Goal: Check status: Check status

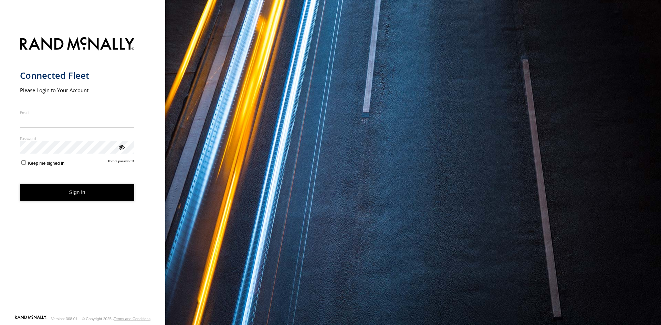
type input "**********"
click at [53, 196] on button "Sign in" at bounding box center [77, 192] width 115 height 17
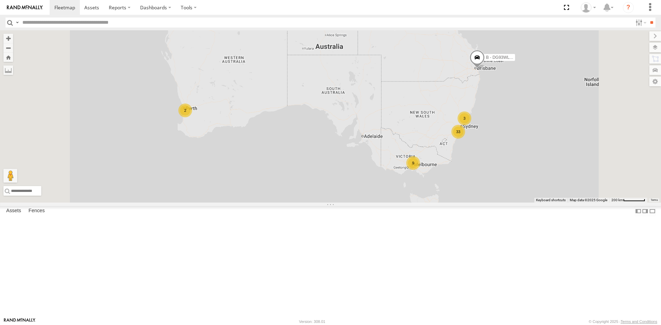
click at [114, 23] on input "text" at bounding box center [326, 23] width 613 height 10
type input "****"
click at [648, 18] on input "**" at bounding box center [652, 23] width 8 height 10
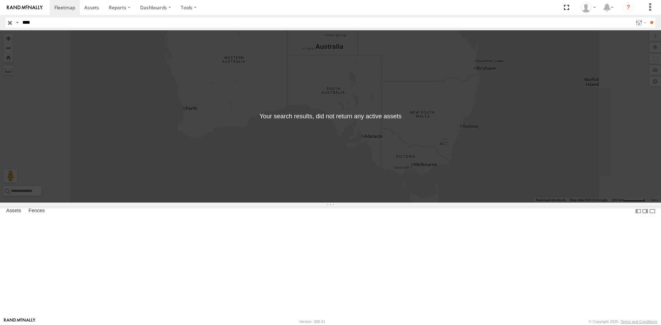
click at [7, 23] on input "button" at bounding box center [10, 23] width 9 height 10
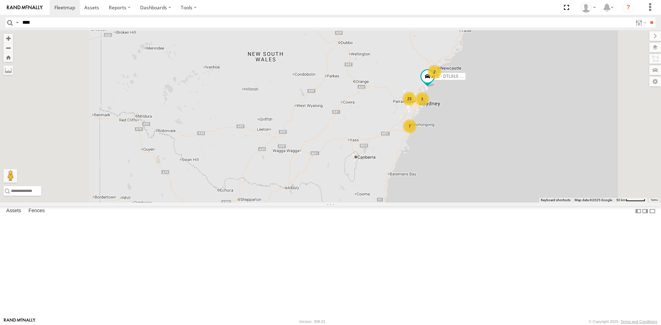
drag, startPoint x: 531, startPoint y: 174, endPoint x: 543, endPoint y: 205, distance: 33.6
click at [543, 203] on div "B - DG93WL - [PERSON_NAME] 7 23 2 9 C - DTL91S - [PERSON_NAME] 3" at bounding box center [330, 116] width 661 height 172
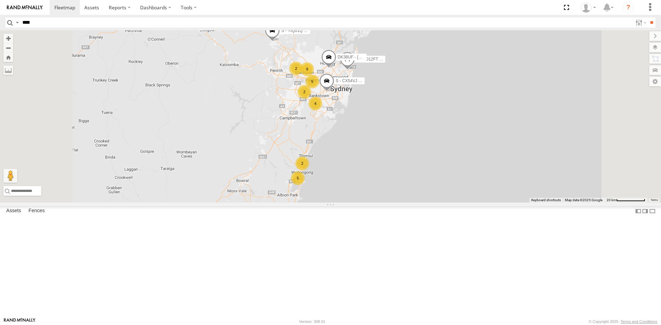
drag, startPoint x: 477, startPoint y: 183, endPoint x: 510, endPoint y: 216, distance: 46.5
click at [510, 203] on div "B - DG93WL - [PERSON_NAME] C - DTL91S - [PERSON_NAME] - YIQ01Q - [PERSON_NAME] …" at bounding box center [330, 116] width 661 height 172
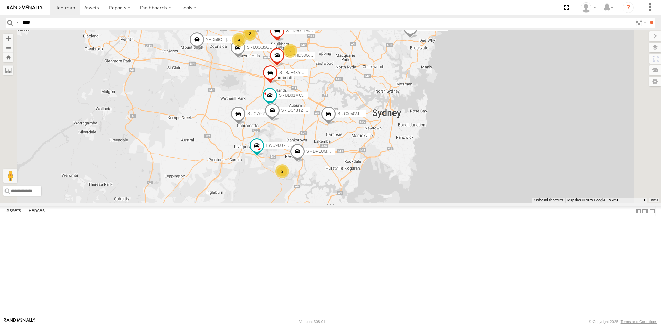
drag, startPoint x: 400, startPoint y: 197, endPoint x: 473, endPoint y: 243, distance: 86.5
click at [473, 203] on div "B - DG93WL - [PERSON_NAME] C - DTL91S - [PERSON_NAME] - YIQ01Q - [PERSON_NAME] …" at bounding box center [330, 116] width 661 height 172
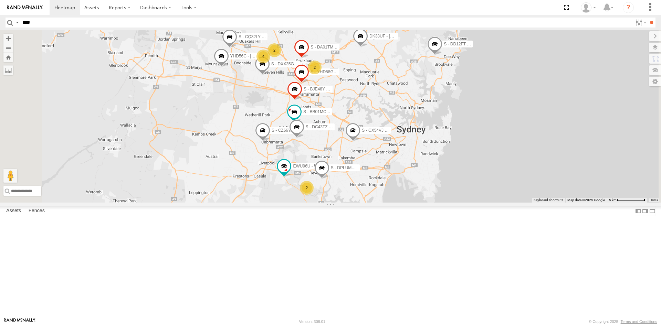
click at [309, 58] on span at bounding box center [301, 49] width 15 height 19
click at [302, 100] on span at bounding box center [294, 90] width 15 height 19
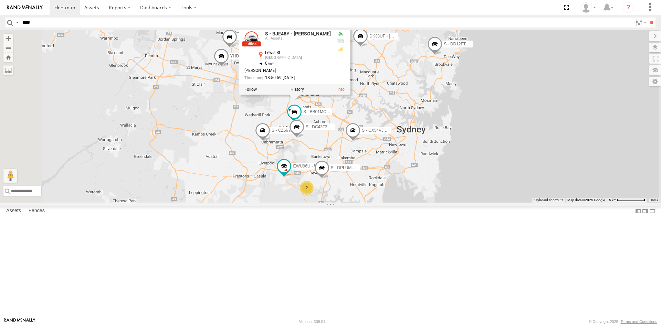
click at [597, 186] on div "B - DG93WL - [PERSON_NAME] C - DTL91S - [PERSON_NAME] - YIQ01Q - [PERSON_NAME] …" at bounding box center [330, 116] width 661 height 172
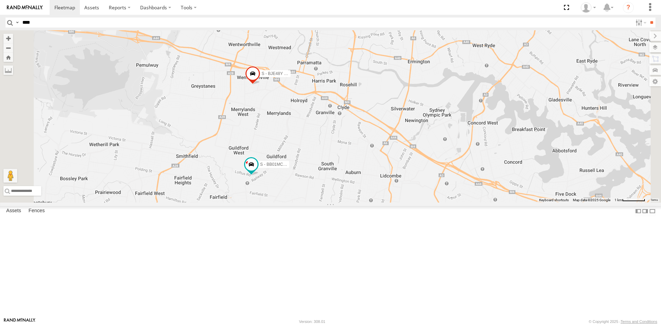
drag, startPoint x: 330, startPoint y: 146, endPoint x: 364, endPoint y: 161, distance: 36.5
click at [364, 161] on div "B - DG93WL - [PERSON_NAME] C - DTL91S - [PERSON_NAME] - YIQ01Q - [PERSON_NAME] …" at bounding box center [330, 116] width 661 height 172
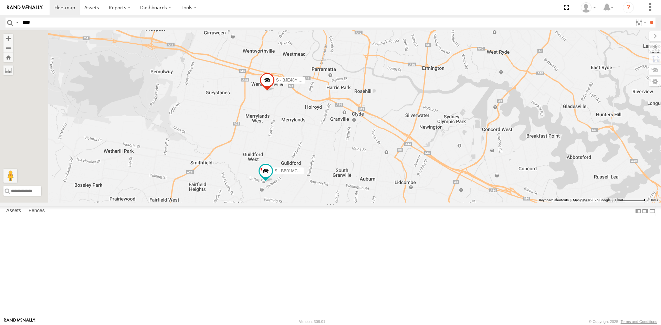
click at [275, 91] on span at bounding box center [267, 82] width 15 height 19
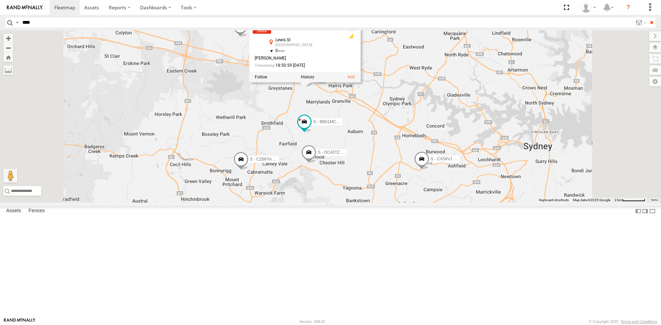
click at [419, 162] on div "B - DG93WL - [PERSON_NAME] C - DTL91S - [PERSON_NAME] - YIQ01Q - [PERSON_NAME] …" at bounding box center [330, 116] width 661 height 172
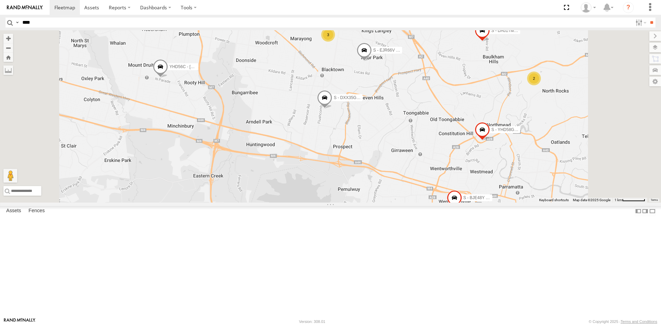
click at [168, 78] on span at bounding box center [160, 68] width 15 height 19
click at [361, 138] on div "B - DG93WL - [PERSON_NAME] C - DTL91S - [PERSON_NAME] - YIQ01Q - [PERSON_NAME] …" at bounding box center [330, 116] width 661 height 172
